Goal: Information Seeking & Learning: Find specific fact

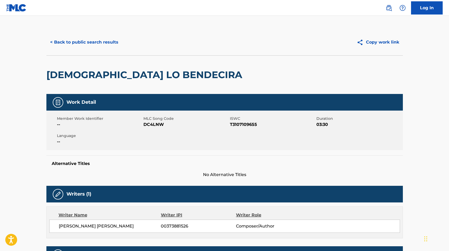
click at [111, 44] on button "< Back to public search results" at bounding box center [84, 42] width 76 height 13
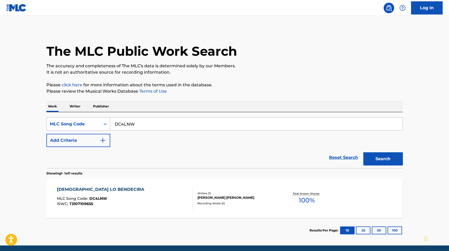
click at [94, 125] on div "MLC Song Code" at bounding box center [74, 124] width 48 height 6
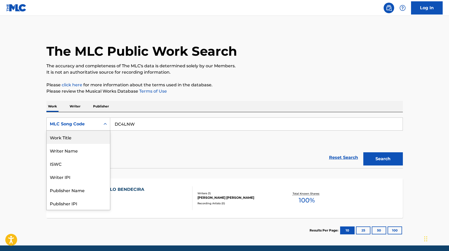
click at [85, 138] on div "Work Title" at bounding box center [78, 137] width 63 height 13
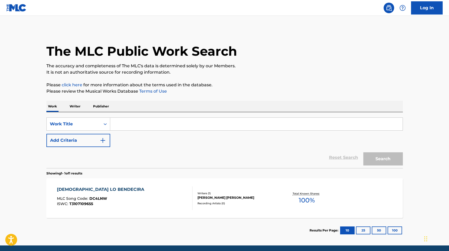
click at [151, 121] on input "Search Form" at bounding box center [256, 124] width 293 height 13
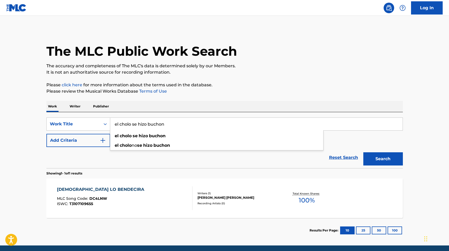
type input "el cholo se hizo buchon"
click at [364, 152] on button "Search" at bounding box center [384, 158] width 40 height 13
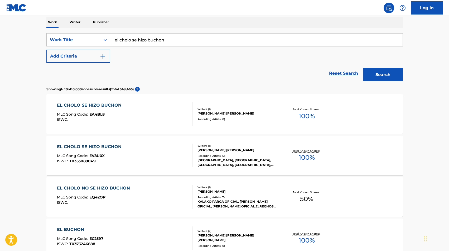
scroll to position [85, 0]
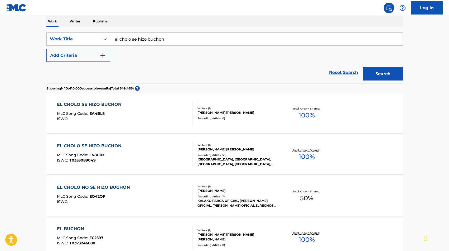
click at [79, 149] on div "EL CHOLO SE HIZO BUCHON" at bounding box center [90, 146] width 67 height 6
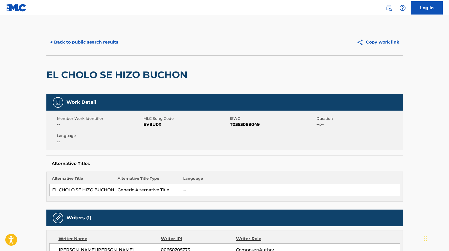
click at [58, 36] on button "< Back to public search results" at bounding box center [84, 42] width 76 height 13
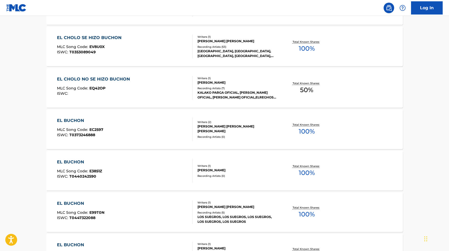
scroll to position [167, 0]
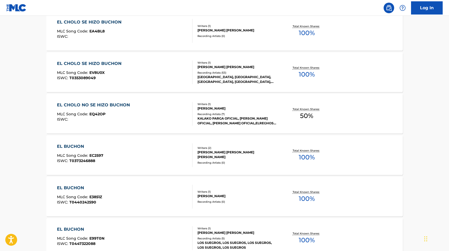
click at [158, 76] on div "EL CHOLO SE HIZO BUCHON MLC Song Code : EV8U0X ISWC : T0353089049" at bounding box center [125, 72] width 136 height 24
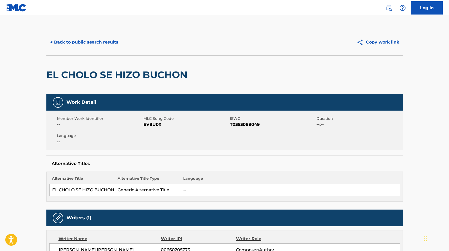
click at [58, 41] on button "< Back to public search results" at bounding box center [84, 42] width 76 height 13
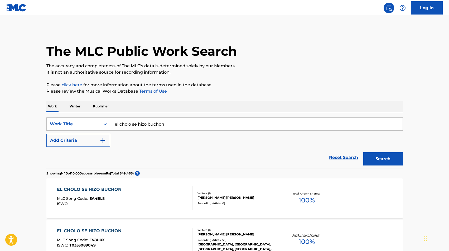
click at [157, 119] on input "el cholo se hizo buchon" at bounding box center [256, 124] width 293 height 13
paste input "EL CAMPO"
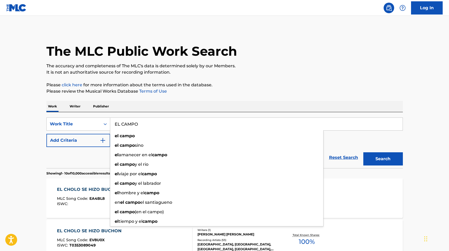
type input "EL CAMPO"
click at [400, 87] on p "Please click here for more information about the terms used in the database." at bounding box center [224, 85] width 357 height 6
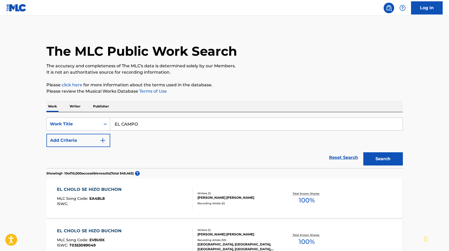
click at [380, 155] on button "Search" at bounding box center [384, 158] width 40 height 13
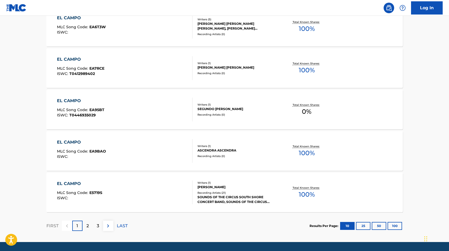
scroll to position [78, 0]
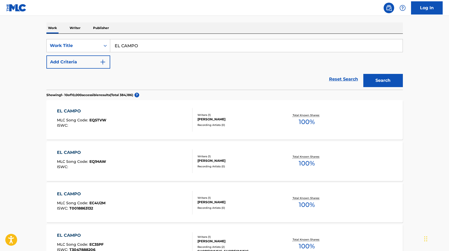
click at [92, 67] on button "Add Criteria" at bounding box center [78, 61] width 64 height 13
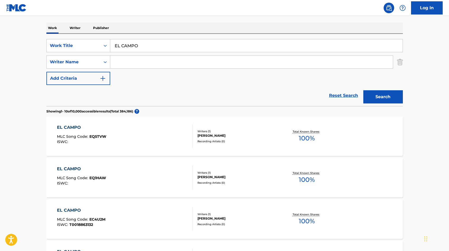
click at [126, 66] on input "Search Form" at bounding box center [251, 62] width 283 height 13
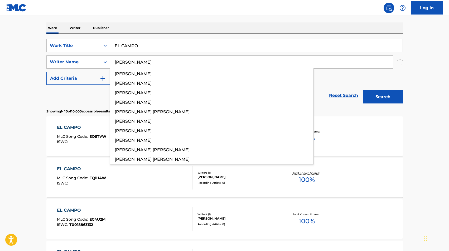
click at [364, 90] on button "Search" at bounding box center [384, 96] width 40 height 13
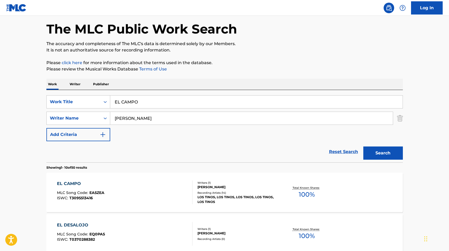
scroll to position [24, 0]
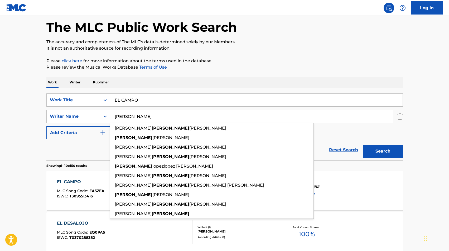
click at [181, 115] on input "[PERSON_NAME]" at bounding box center [251, 116] width 283 height 13
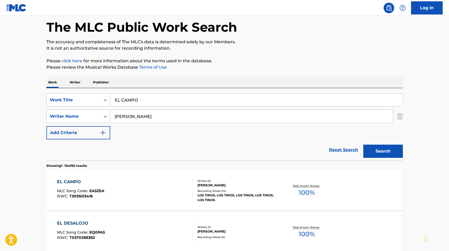
click at [364, 145] on button "Search" at bounding box center [384, 151] width 40 height 13
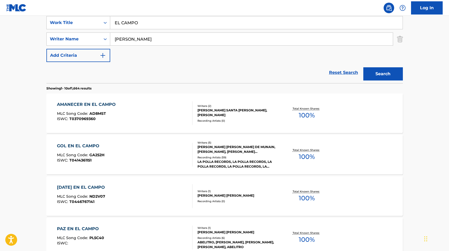
scroll to position [0, 0]
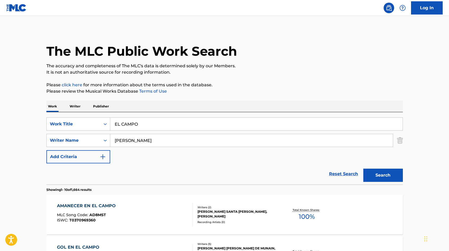
click at [123, 142] on input "[PERSON_NAME]" at bounding box center [251, 140] width 283 height 13
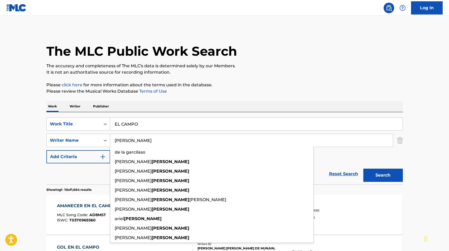
type input "[PERSON_NAME]"
click at [364, 169] on button "Search" at bounding box center [384, 175] width 40 height 13
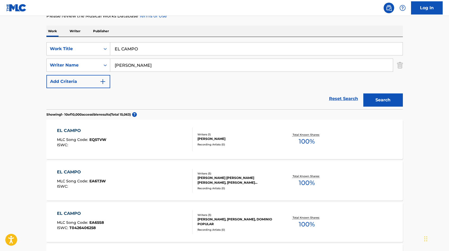
scroll to position [77, 0]
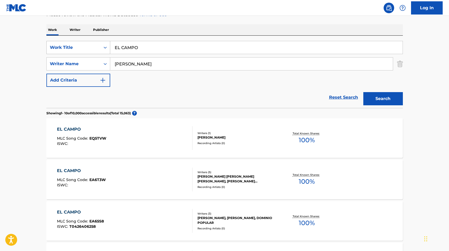
click at [91, 46] on div "Work Title" at bounding box center [74, 47] width 48 height 6
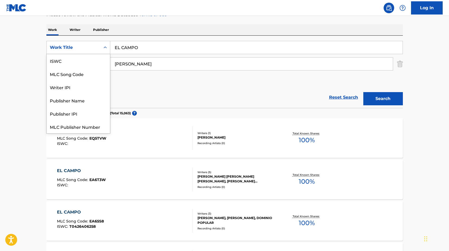
scroll to position [13, 0]
click at [90, 60] on div "MLC Song Code" at bounding box center [78, 60] width 63 height 13
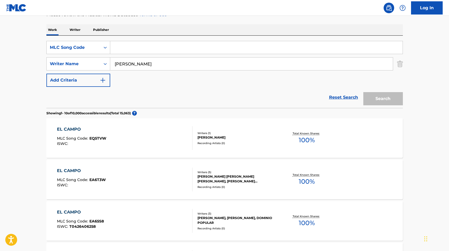
click at [134, 45] on input "Search Form" at bounding box center [256, 47] width 293 height 13
paste input "EA0MDS"
type input "EA0MDS"
click at [126, 63] on input "[PERSON_NAME]" at bounding box center [251, 64] width 283 height 13
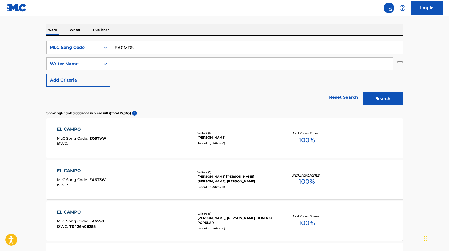
click at [364, 92] on button "Search" at bounding box center [384, 98] width 40 height 13
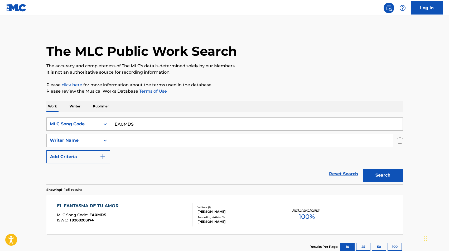
scroll to position [15, 0]
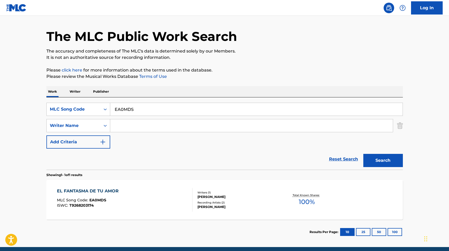
click at [183, 187] on div "EL FANTASMA DE TU AMOR MLC Song Code : EA0MDS ISWC : T9268203174 Writers ( 1 ) …" at bounding box center [224, 200] width 357 height 40
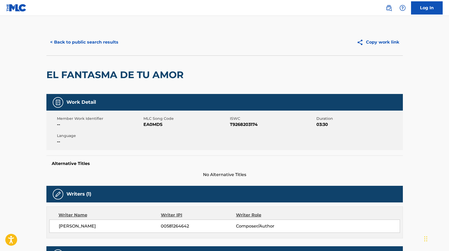
click at [74, 44] on button "< Back to public search results" at bounding box center [84, 42] width 76 height 13
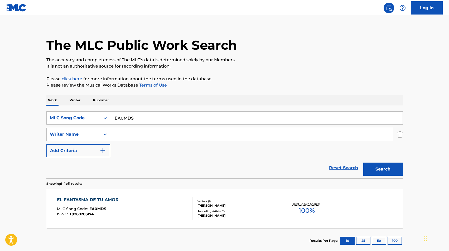
click at [134, 120] on input "EA0MDS" at bounding box center [256, 118] width 293 height 13
paste input "4BL9"
type input "EA4BL9"
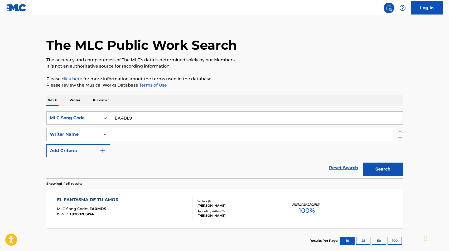
click at [385, 169] on button "Search" at bounding box center [384, 169] width 40 height 13
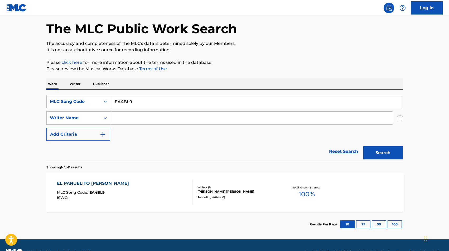
scroll to position [25, 0]
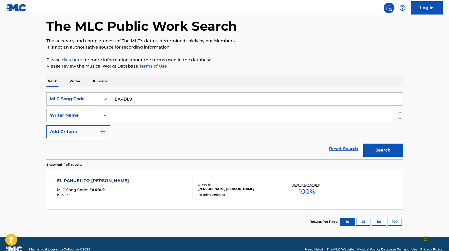
click at [196, 190] on div "Writers ( 1 ) [PERSON_NAME] [PERSON_NAME] Recording Artists ( 0 )" at bounding box center [235, 190] width 85 height 14
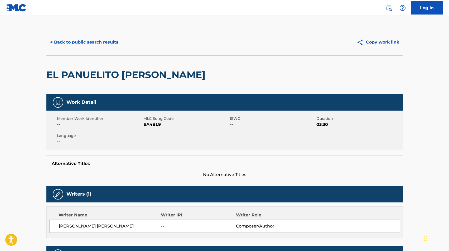
click at [67, 48] on button "< Back to public search results" at bounding box center [84, 42] width 76 height 13
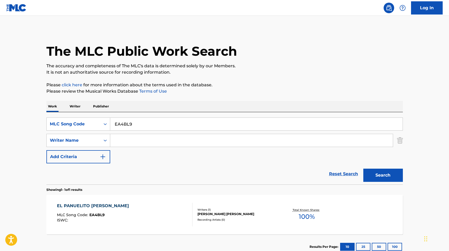
scroll to position [6, 0]
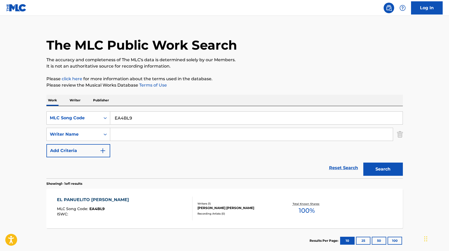
click at [151, 205] on div "EL PANUELITO [PERSON_NAME] MLC Song Code : EA4BL9 ISWC :" at bounding box center [125, 209] width 136 height 24
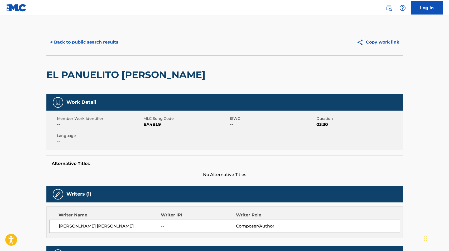
click at [76, 41] on button "< Back to public search results" at bounding box center [84, 42] width 76 height 13
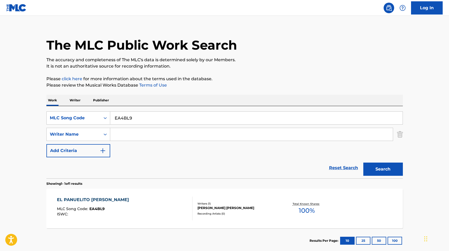
click at [148, 112] on input "EA4BL9" at bounding box center [256, 118] width 293 height 13
paste input "C1QDQ"
type input "EC1QDQ"
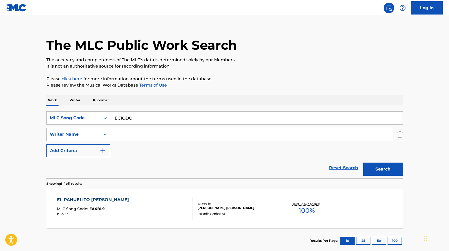
click at [380, 168] on button "Search" at bounding box center [384, 169] width 40 height 13
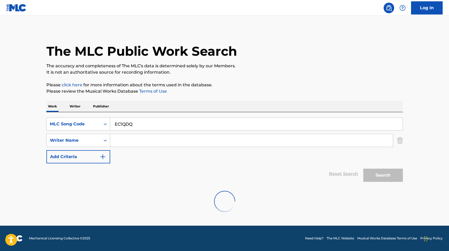
scroll to position [0, 0]
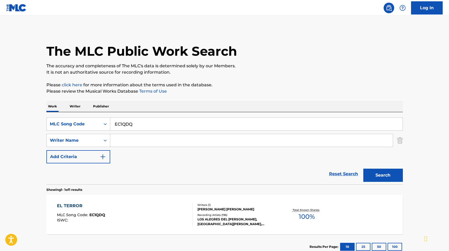
click at [116, 204] on div "EL TERROR MLC Song Code : EC1QDQ ISWC :" at bounding box center [125, 215] width 136 height 24
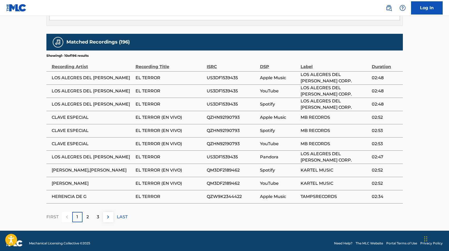
scroll to position [307, 0]
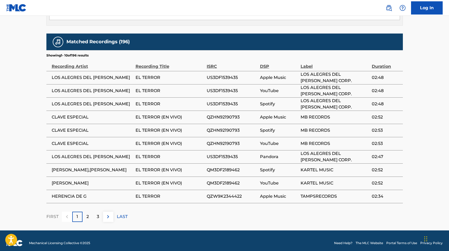
click at [111, 217] on img at bounding box center [108, 217] width 6 height 6
